Goal: Task Accomplishment & Management: Complete application form

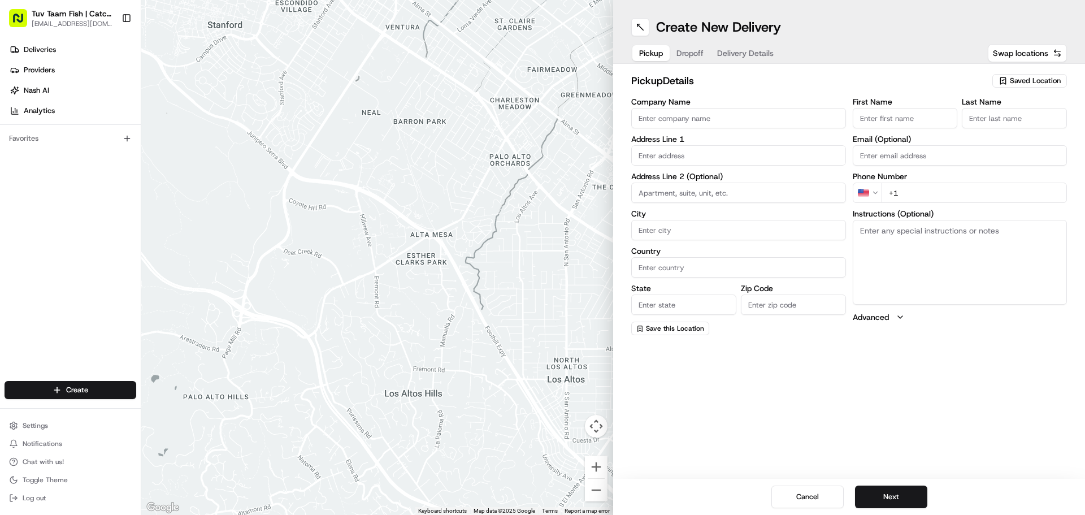
click at [1021, 81] on span "Saved Location" at bounding box center [1035, 81] width 51 height 10
click at [840, 86] on html "Tuv Taam Fish | Catch & Co. [EMAIL_ADDRESS][DOMAIN_NAME] Toggle Sidebar Deliver…" at bounding box center [542, 257] width 1085 height 515
click at [735, 117] on input "Company Name" at bounding box center [738, 118] width 215 height 20
type input "Tuvtaam Fish"
click at [709, 153] on input "text" at bounding box center [738, 155] width 215 height 20
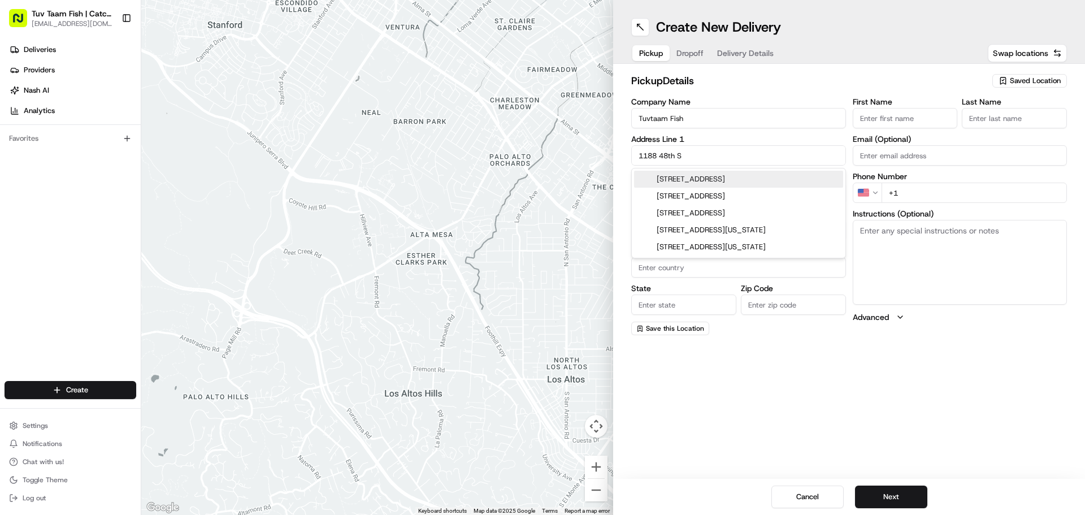
click at [779, 179] on div "[STREET_ADDRESS]" at bounding box center [738, 179] width 209 height 17
type input "[STREET_ADDRESS]"
type input "[GEOGRAPHIC_DATA]"
type input "NY"
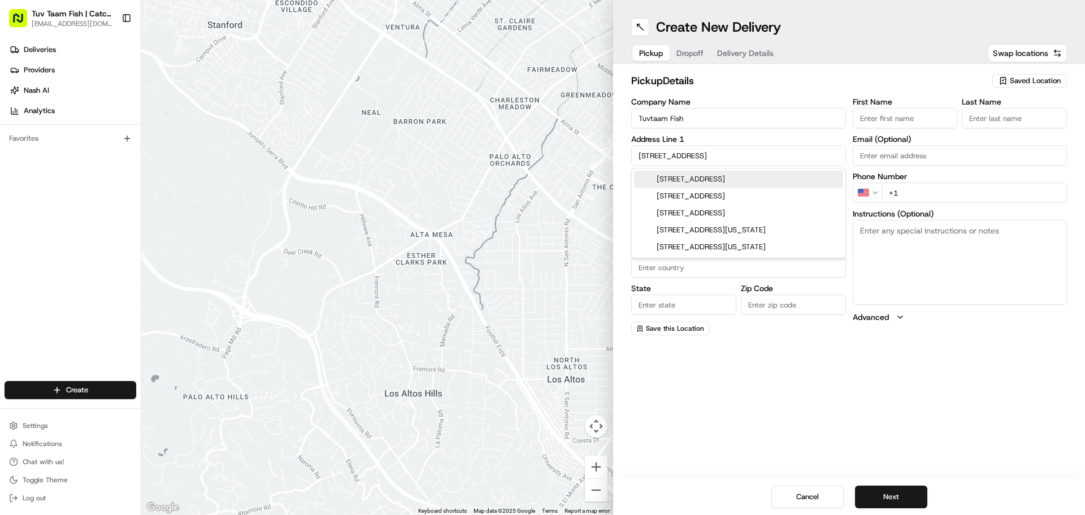
type input "11219"
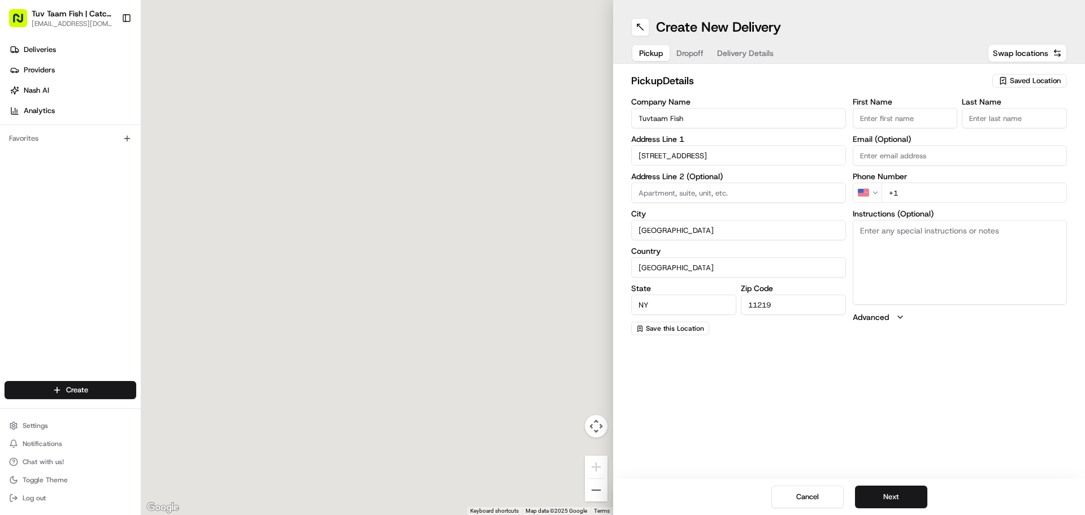
type input "[GEOGRAPHIC_DATA]"
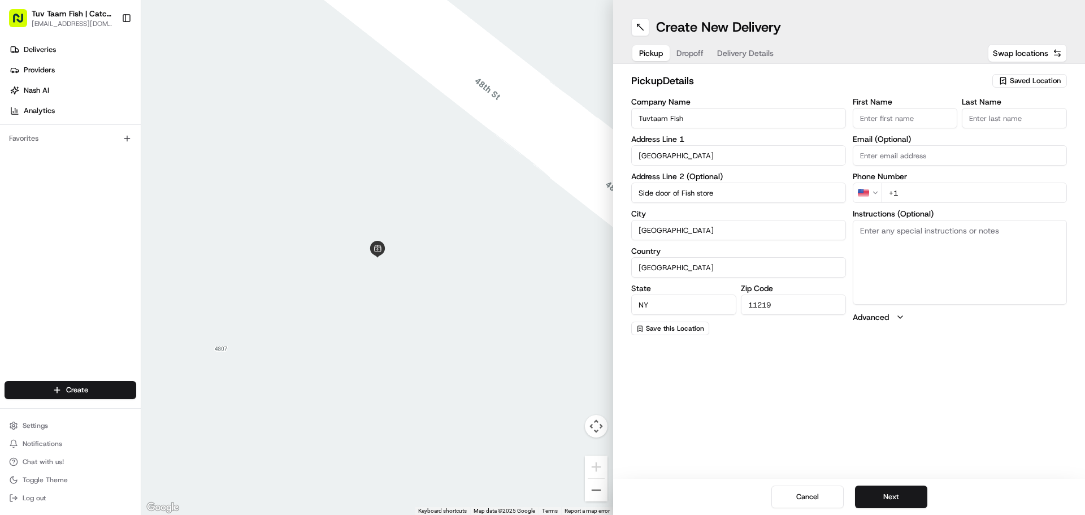
type input "Side door of Fish store"
click at [910, 191] on input "+1" at bounding box center [975, 193] width 186 height 20
click at [899, 244] on textarea "Instructions (Optional)" at bounding box center [960, 262] width 215 height 85
click at [924, 196] on input "+1" at bounding box center [975, 193] width 186 height 20
type input "[PHONE_NUMBER]"
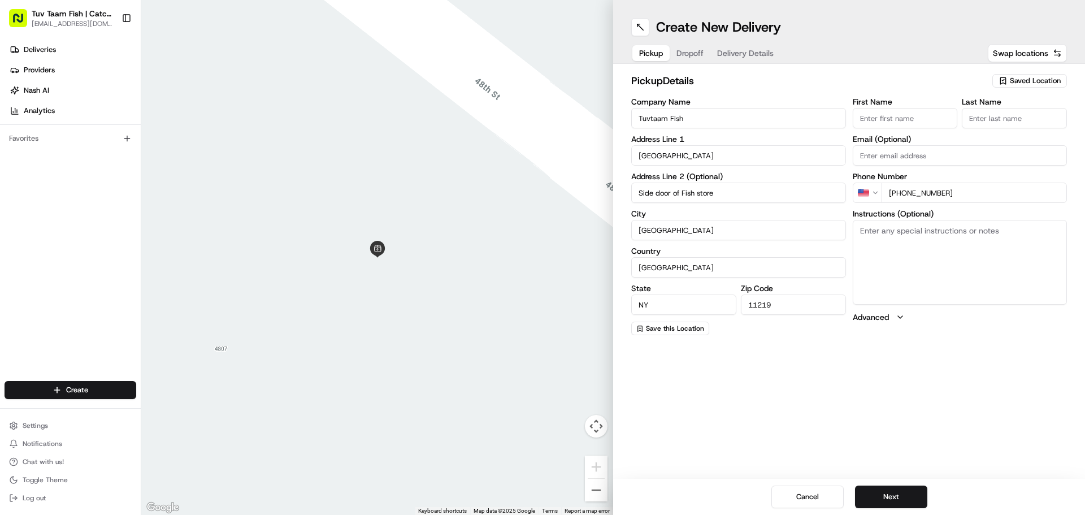
click at [895, 245] on textarea "Instructions (Optional)" at bounding box center [960, 262] width 215 height 85
type textarea "C"
click at [920, 232] on textarea "There's a little xonstruction, come please to the side door on [GEOGRAPHIC_DATA…" at bounding box center [960, 262] width 215 height 85
type textarea "There's a little construction, come please to the side door on [GEOGRAPHIC_DATA…"
click at [889, 493] on button "Next" at bounding box center [891, 497] width 72 height 23
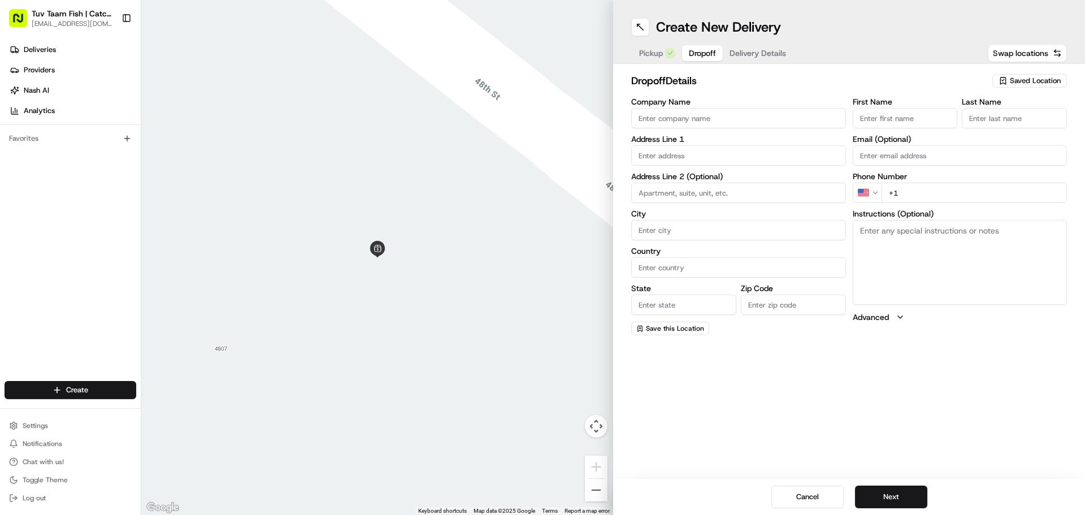
click at [679, 119] on input "Company Name" at bounding box center [738, 118] width 215 height 20
type input "Knoffs"
click at [742, 153] on input "text" at bounding box center [738, 155] width 215 height 20
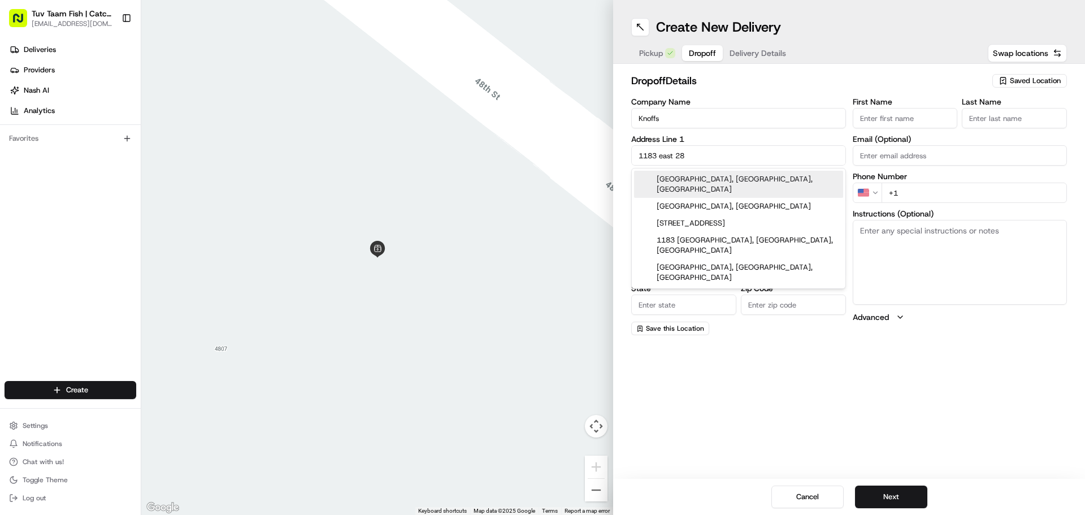
click at [731, 180] on div "[GEOGRAPHIC_DATA], [GEOGRAPHIC_DATA], [GEOGRAPHIC_DATA]" at bounding box center [738, 184] width 209 height 27
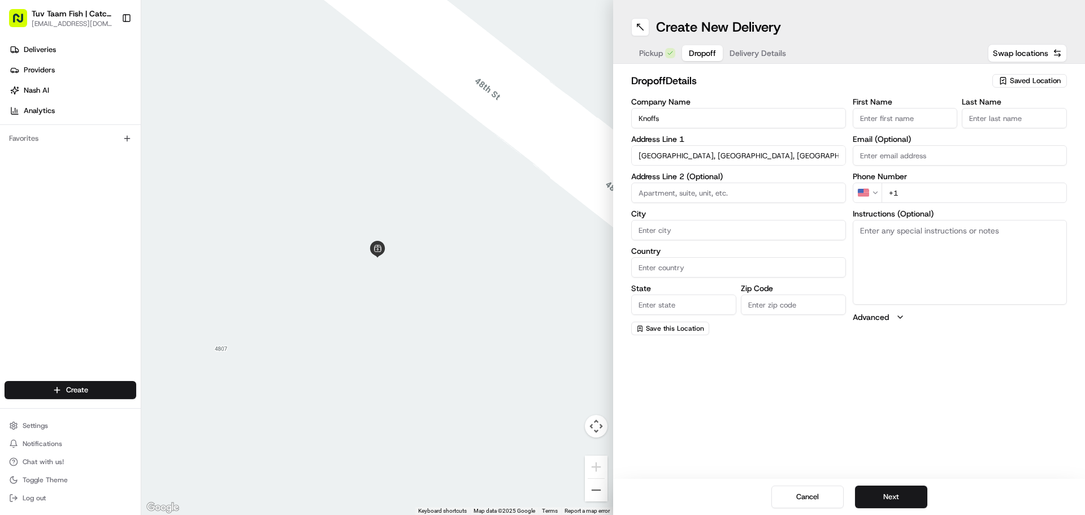
type input "[STREET_ADDRESS]"
type input "[GEOGRAPHIC_DATA]"
type input "NY"
type input "11210"
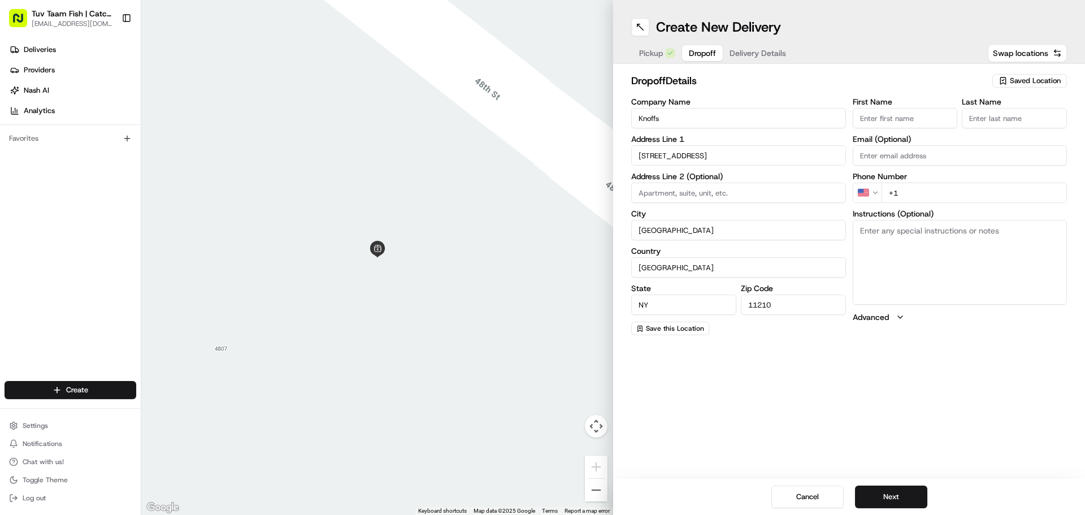
type input "1183 [GEOGRAPHIC_DATA]"
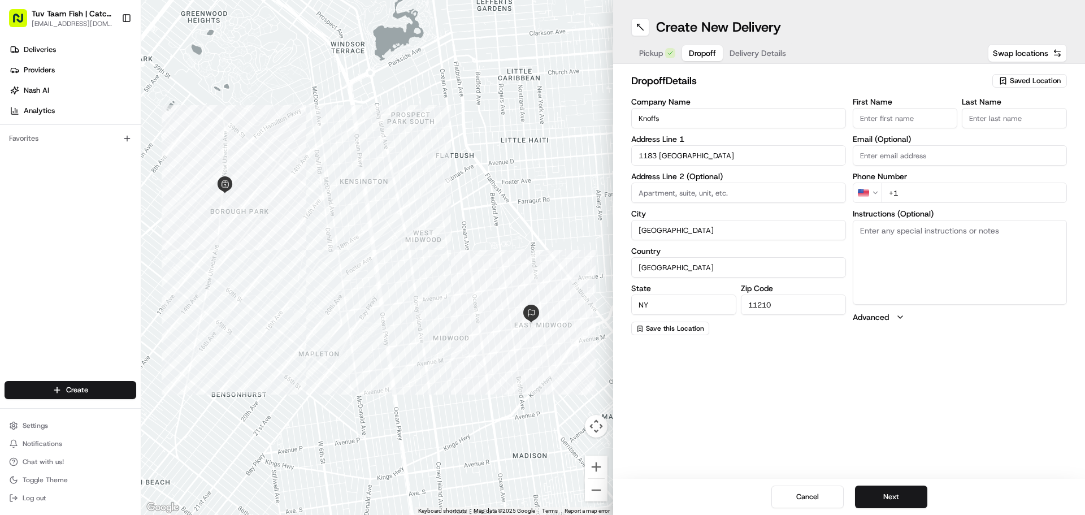
click at [919, 193] on input "+1" at bounding box center [975, 193] width 186 height 20
click at [916, 191] on input "+1" at bounding box center [975, 193] width 186 height 20
type input "[PHONE_NUMBER]"
click at [889, 396] on div "Create New Delivery Pickup Dropoff Delivery Details Swap locations dropoff Deta…" at bounding box center [849, 257] width 472 height 515
click at [888, 491] on button "Next" at bounding box center [891, 497] width 72 height 23
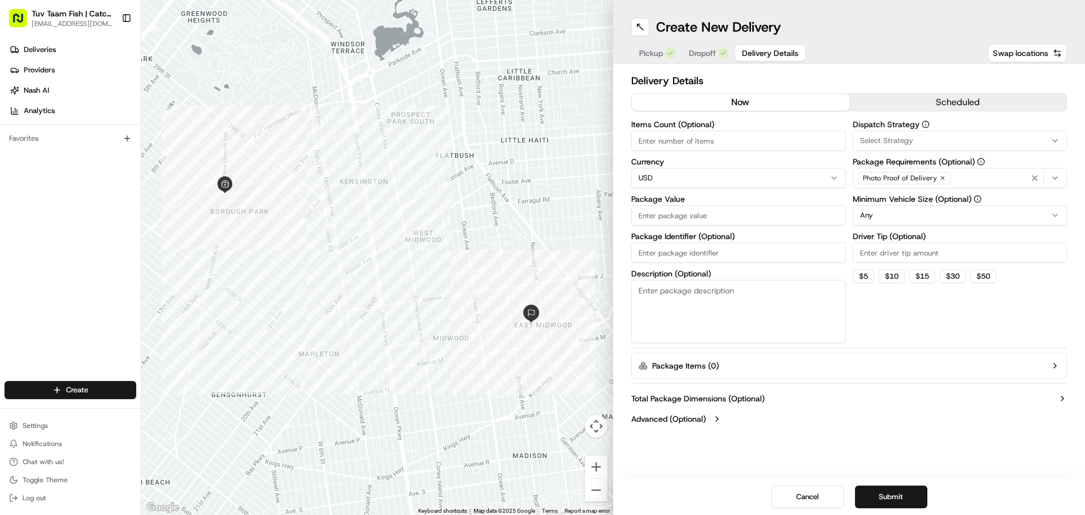
click at [712, 214] on input "Package Value" at bounding box center [738, 215] width 215 height 20
type input "20"
click at [889, 218] on html "Tuv Taam Fish | Catch & Co. [EMAIL_ADDRESS][DOMAIN_NAME] Toggle Sidebar Deliver…" at bounding box center [542, 257] width 1085 height 515
click at [907, 496] on button "Submit" at bounding box center [891, 497] width 72 height 23
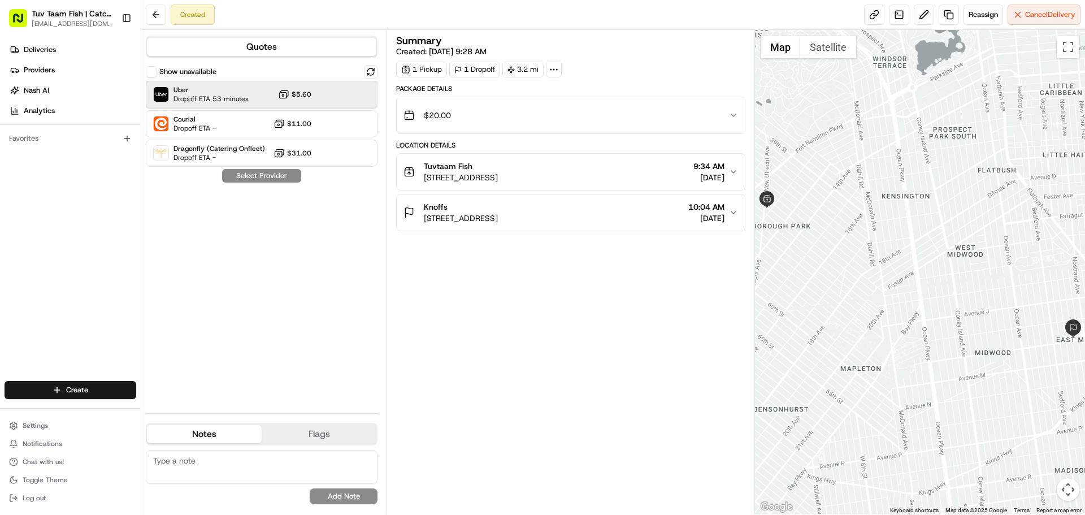
click at [227, 99] on span "Dropoff ETA 53 minutes" at bounding box center [211, 98] width 75 height 9
click at [272, 176] on button "Assign Provider" at bounding box center [262, 176] width 80 height 14
